Goal: Task Accomplishment & Management: Manage account settings

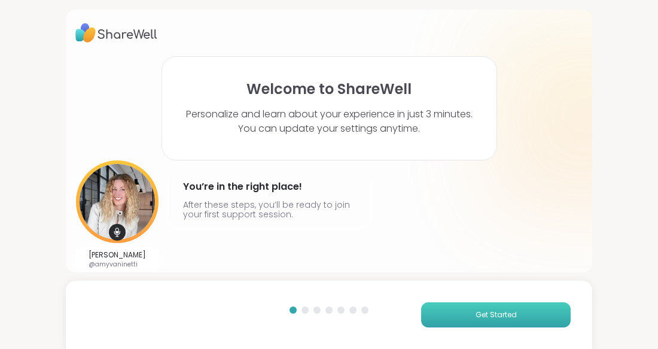
scroll to position [42, 0]
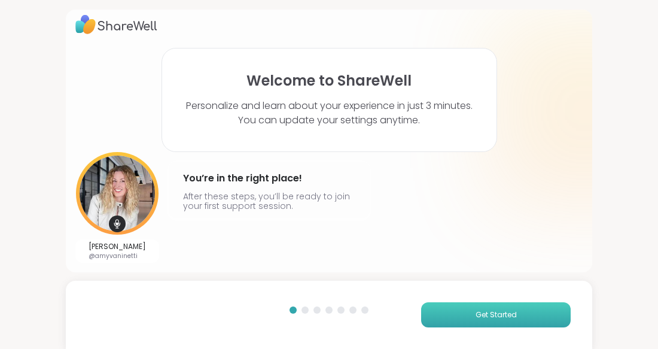
click at [489, 309] on span "Get Started" at bounding box center [496, 314] width 41 height 11
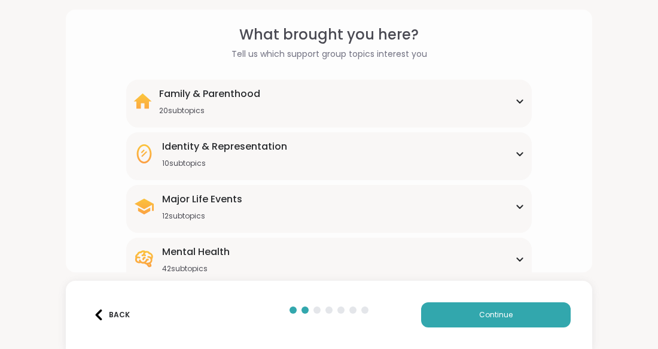
click at [517, 156] on icon at bounding box center [519, 154] width 5 height 3
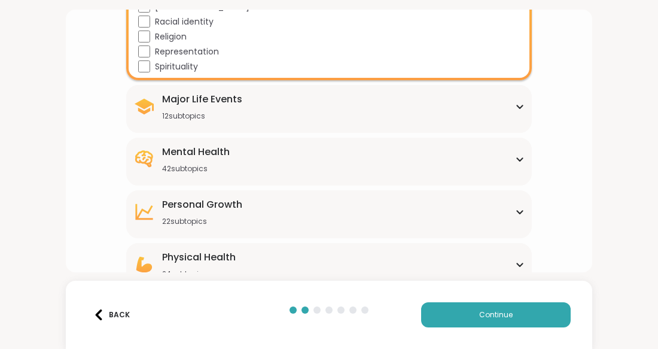
scroll to position [294, 0]
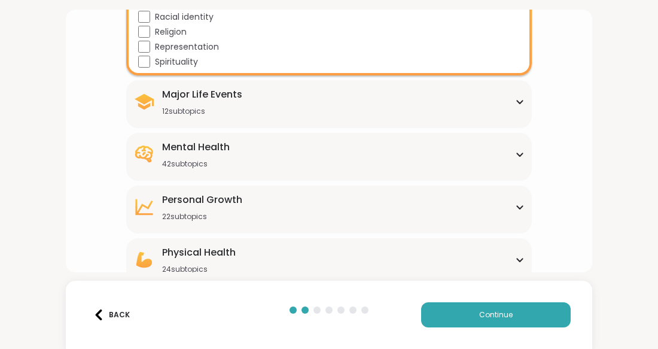
click at [511, 116] on div "Major Life Events 12 subtopics" at bounding box center [328, 101] width 391 height 29
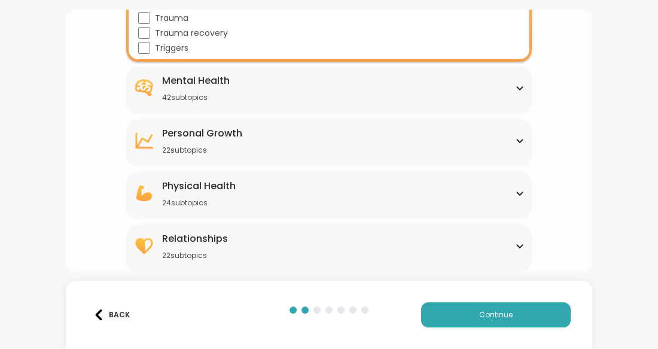
scroll to position [571, 0]
click at [509, 102] on div "Mental Health 42 subtopics" at bounding box center [328, 88] width 391 height 29
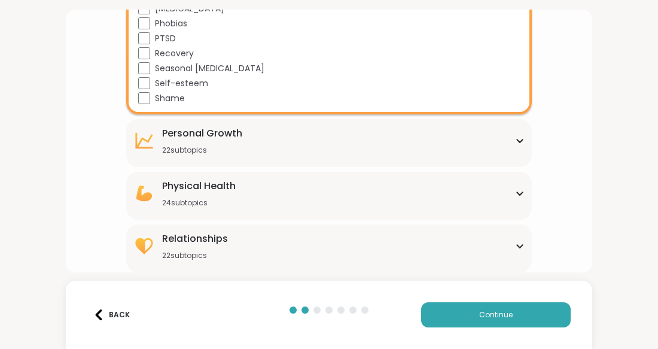
scroll to position [1342, 0]
click at [516, 138] on icon at bounding box center [520, 141] width 10 height 6
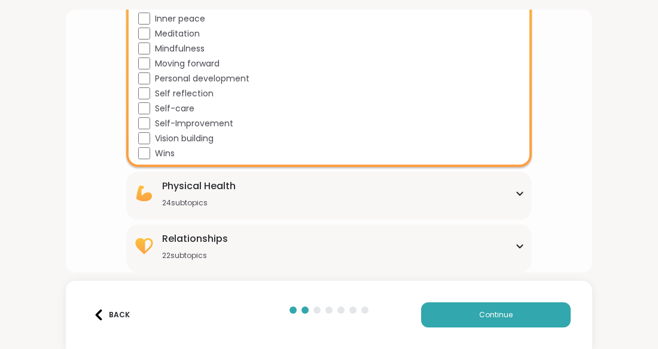
scroll to position [1750, 0]
click at [208, 179] on div "Physical Health" at bounding box center [199, 186] width 74 height 14
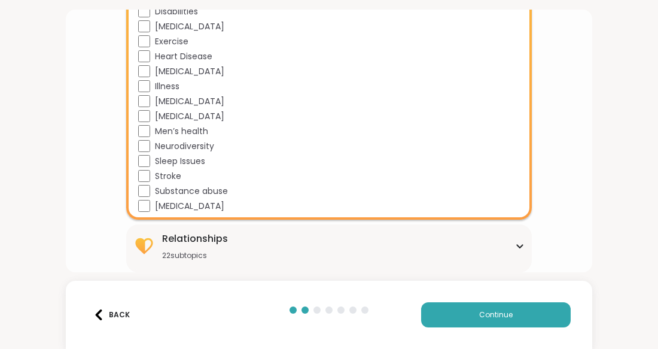
scroll to position [2196, 0]
click at [211, 232] on div "Relationships" at bounding box center [195, 239] width 66 height 14
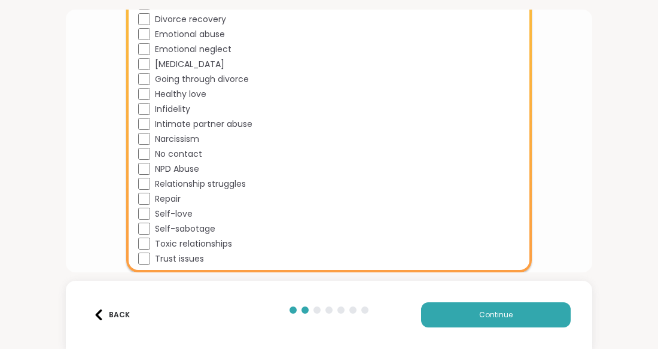
scroll to position [2604, 0]
click at [448, 310] on button "Continue" at bounding box center [496, 314] width 150 height 25
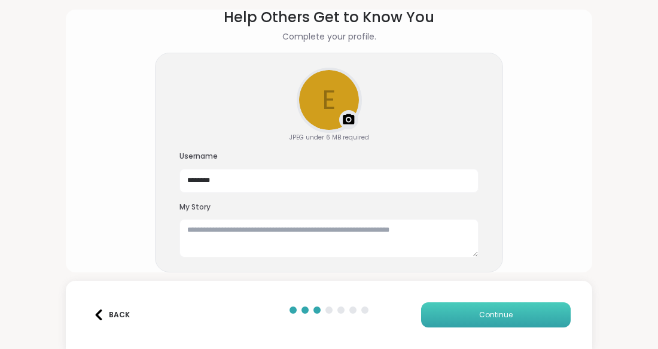
scroll to position [138, 0]
click at [194, 219] on textarea at bounding box center [328, 238] width 299 height 38
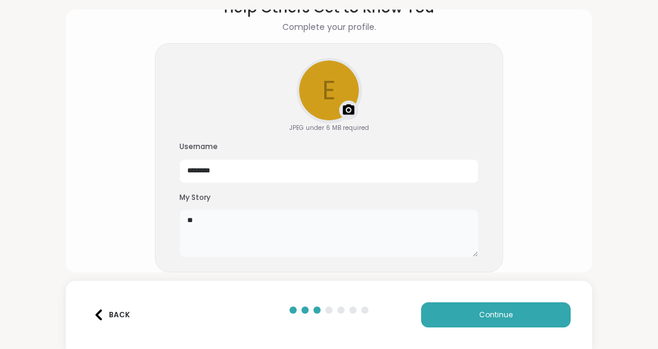
type textarea "*"
click at [350, 103] on img at bounding box center [349, 110] width 14 height 14
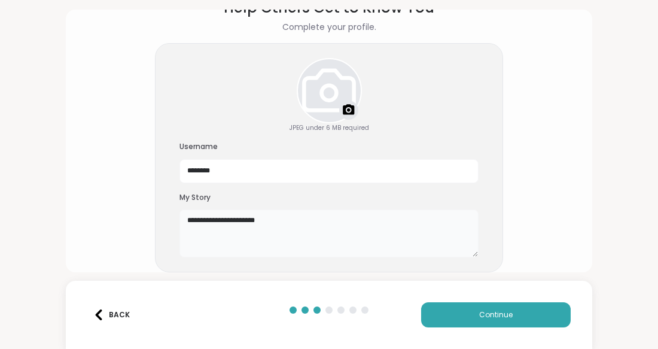
click at [310, 209] on textarea "**********" at bounding box center [328, 233] width 299 height 48
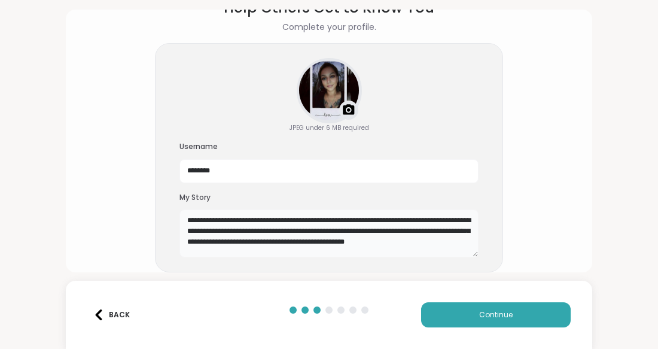
scroll to position [26, 0]
type textarea "**********"
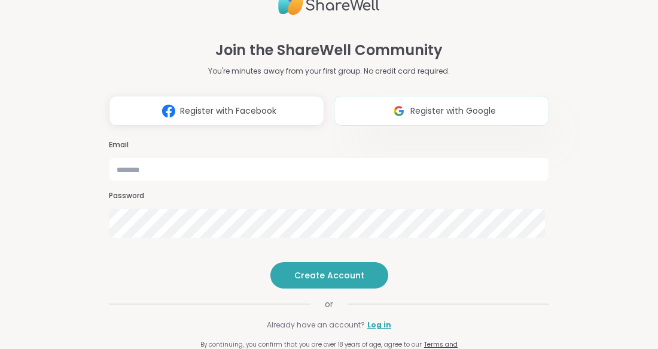
click at [410, 105] on span "Register with Google" at bounding box center [453, 111] width 86 height 13
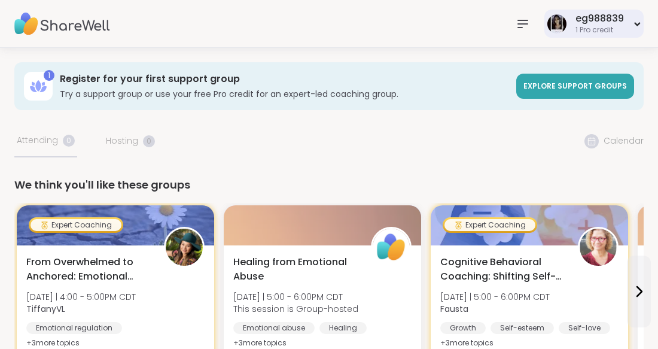
click at [589, 20] on div "eg988839" at bounding box center [600, 18] width 48 height 13
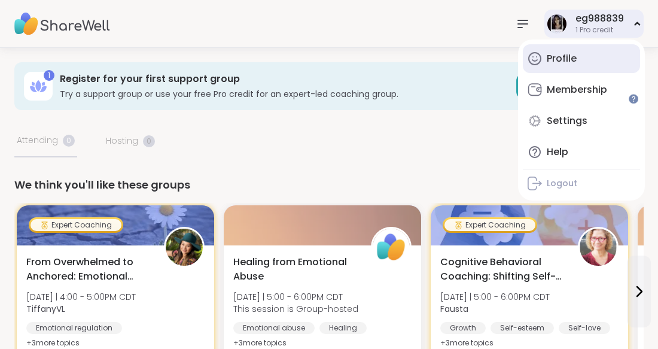
click at [541, 66] on icon at bounding box center [535, 58] width 14 height 14
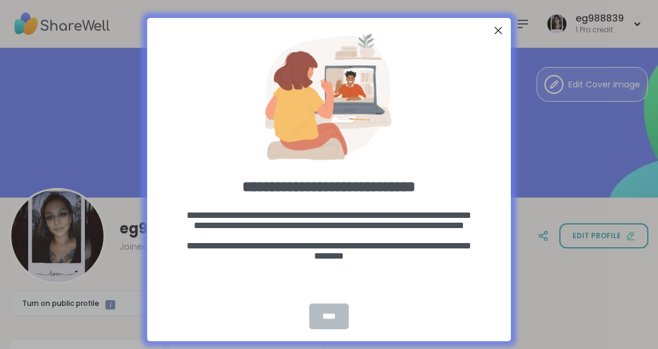
click at [320, 317] on div "****" at bounding box center [328, 316] width 39 height 26
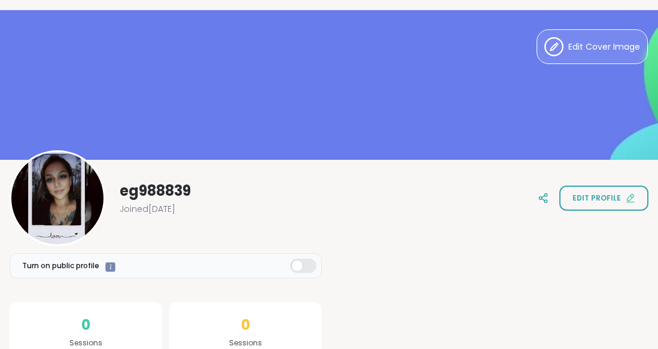
scroll to position [39, 0]
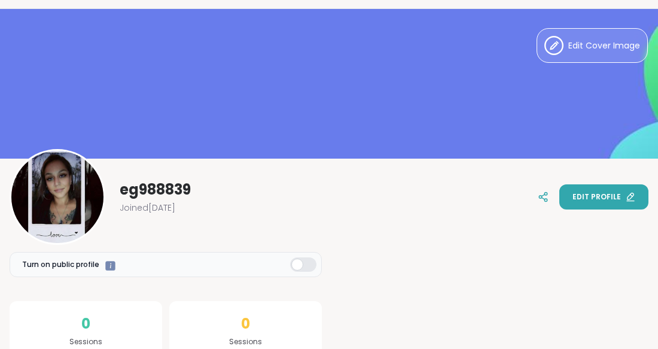
click at [605, 191] on span "Edit profile" at bounding box center [597, 196] width 48 height 11
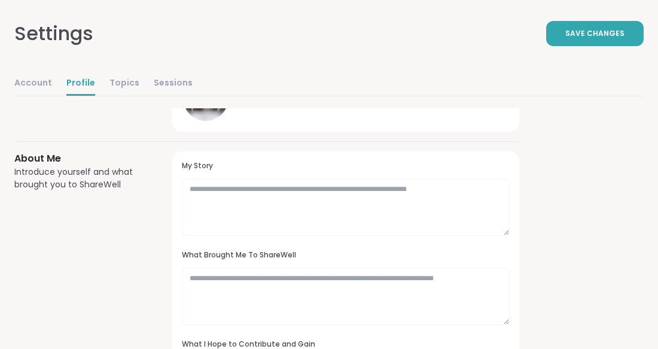
scroll to position [121, 0]
click at [260, 235] on textarea at bounding box center [346, 206] width 328 height 57
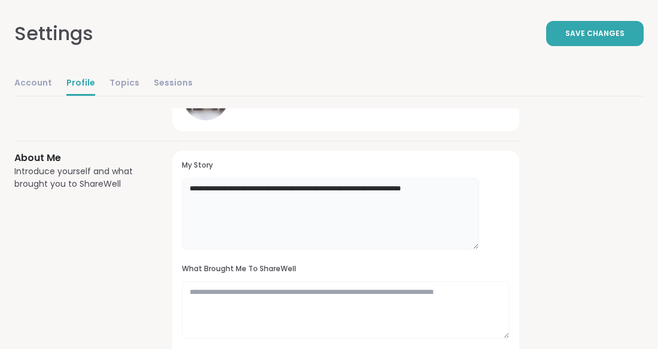
type textarea "**********"
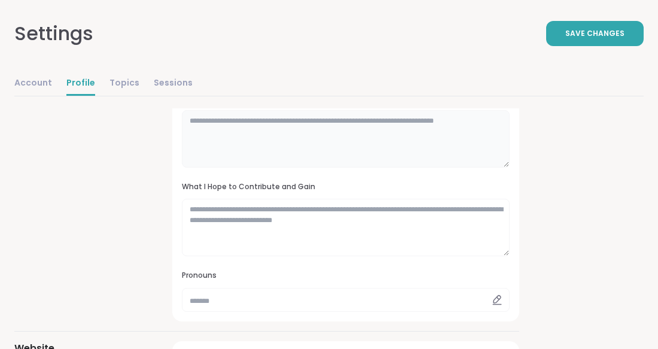
scroll to position [310, 0]
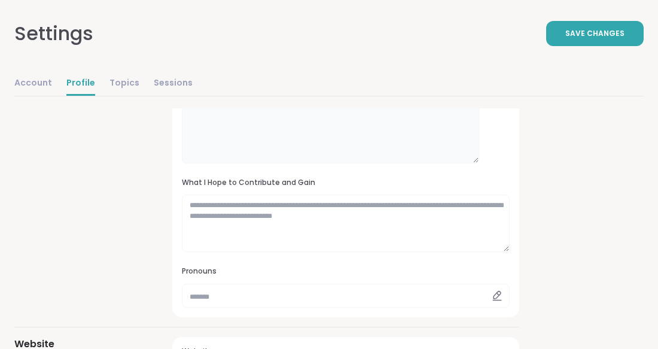
type textarea "*"
type textarea "***"
type textarea "**********"
